Goal: Task Accomplishment & Management: Use online tool/utility

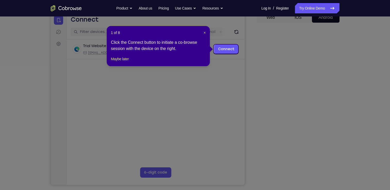
scroll to position [55, 0]
click at [206, 32] on span "×" at bounding box center [205, 33] width 2 height 4
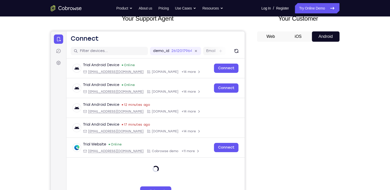
scroll to position [27, 0]
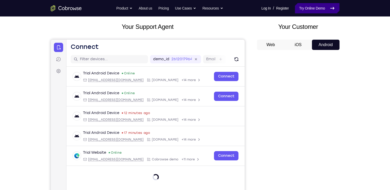
click at [310, 9] on link "Try Online Demo" at bounding box center [317, 8] width 44 height 10
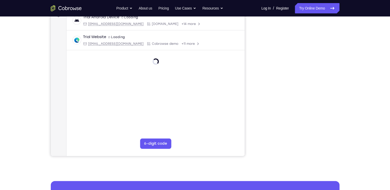
scroll to position [84, 0]
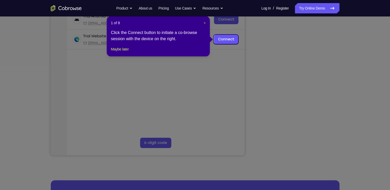
click at [204, 23] on span "×" at bounding box center [205, 23] width 2 height 4
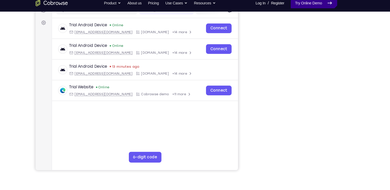
scroll to position [74, 0]
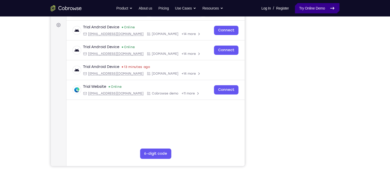
click at [304, 13] on link "Try Online Demo" at bounding box center [317, 8] width 44 height 10
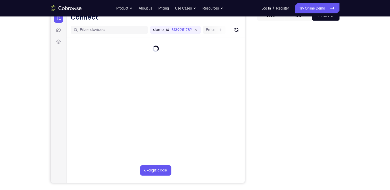
scroll to position [61, 0]
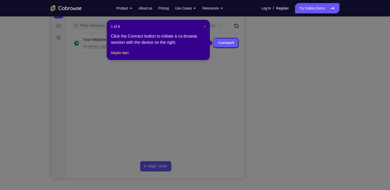
click at [204, 26] on span "×" at bounding box center [205, 27] width 2 height 4
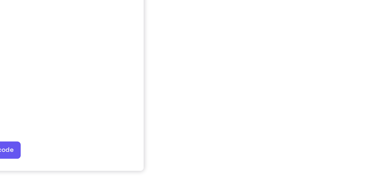
scroll to position [61, 0]
